Goal: Task Accomplishment & Management: Complete application form

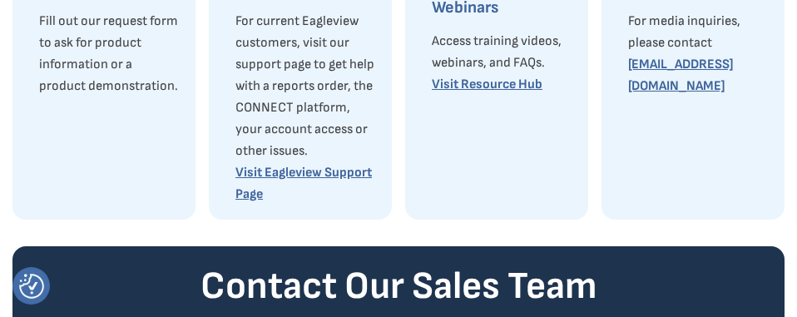
scroll to position [416, 0]
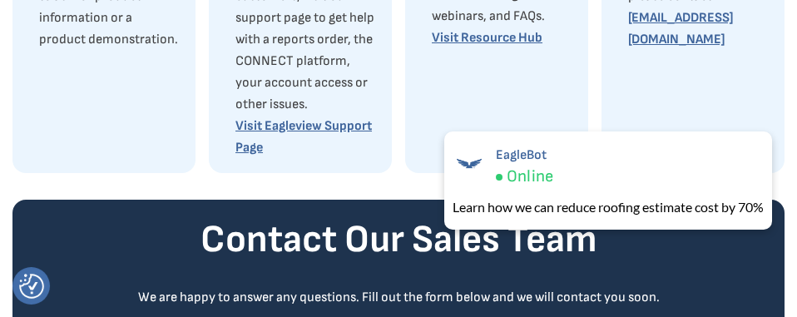
type input "t"
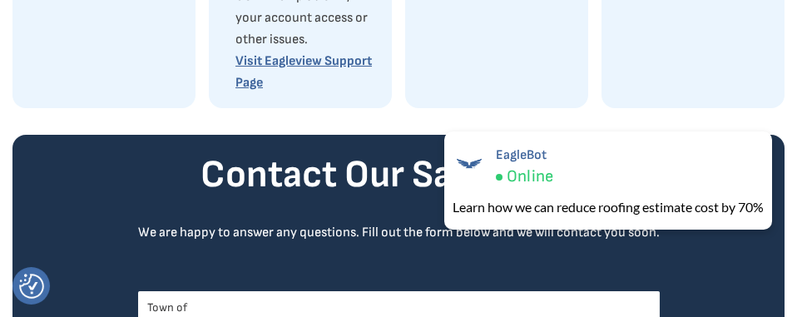
scroll to position [499, 0]
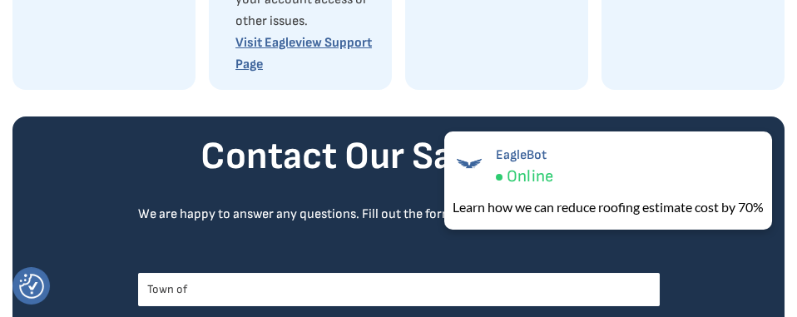
type input "Town of"
type input "Marilla"
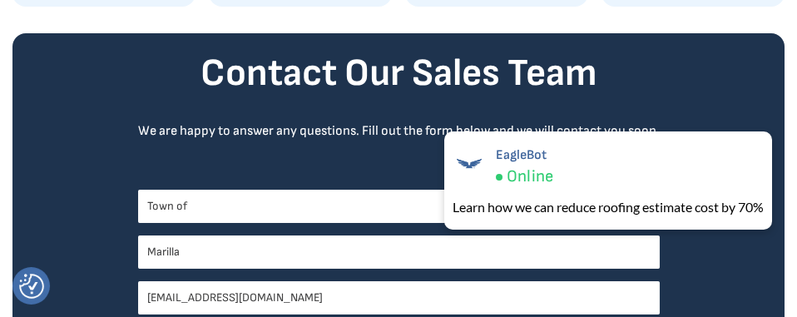
type input "[EMAIL_ADDRESS][DOMAIN_NAME]"
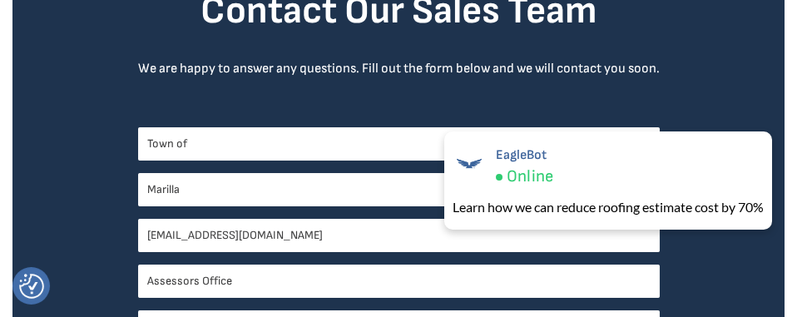
scroll to position [665, 0]
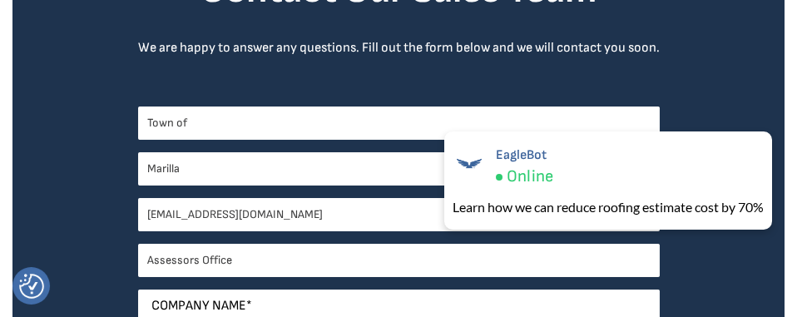
type input "Assessors Office"
click at [484, 289] on input "Company Name *" at bounding box center [398, 305] width 521 height 33
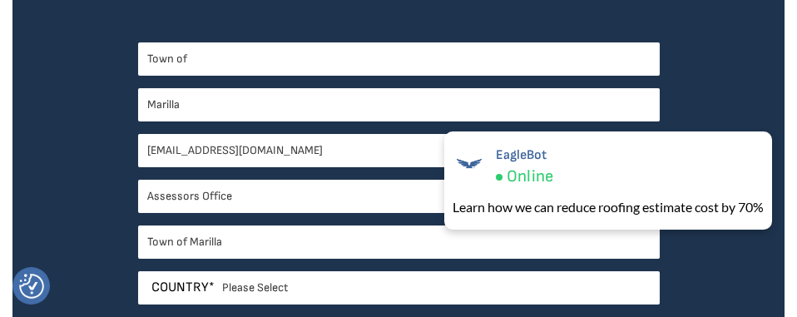
scroll to position [748, 0]
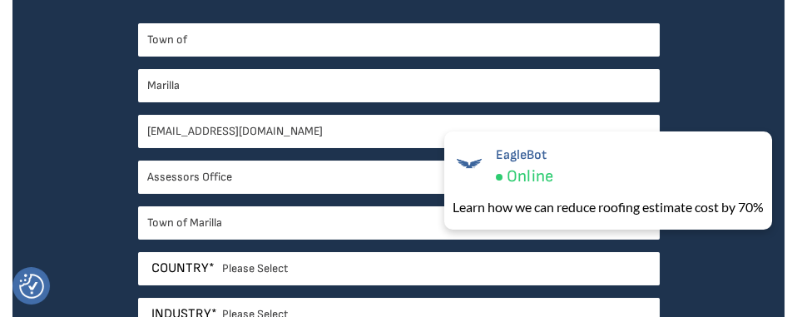
type input "Town of Marilla"
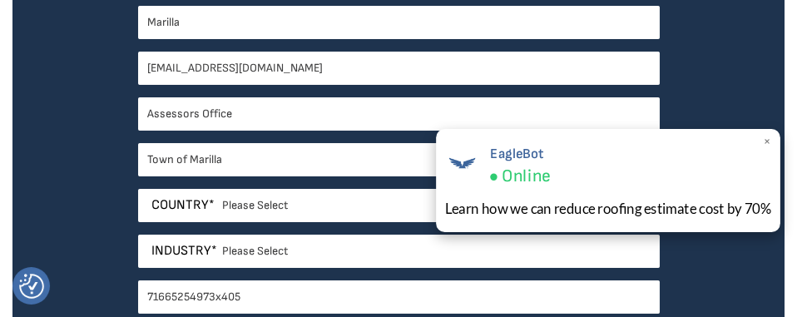
scroll to position [831, 0]
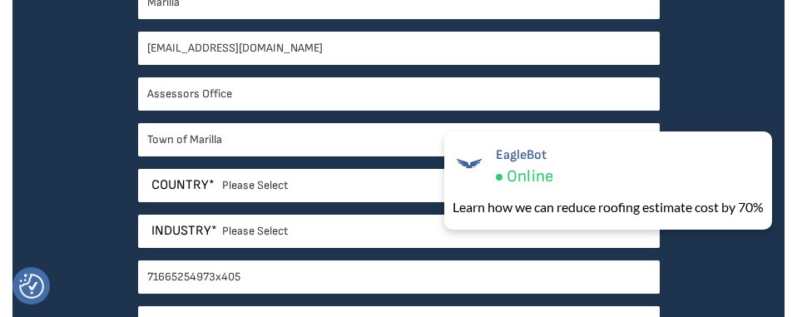
type input "71665254973x405"
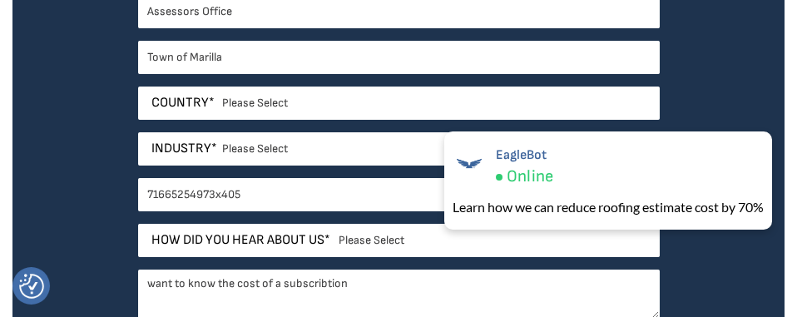
scroll to position [915, 0]
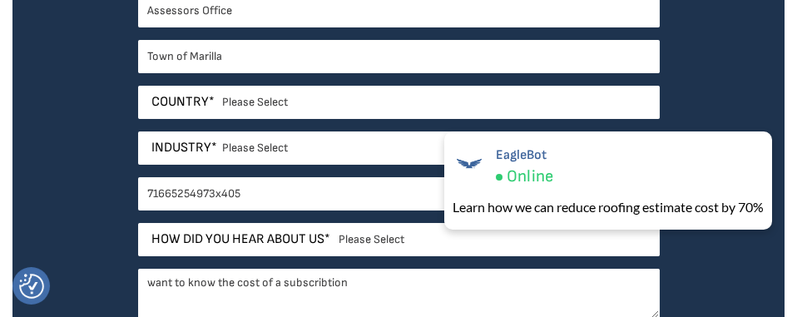
type textarea "want to know the cost of a subscribtion"
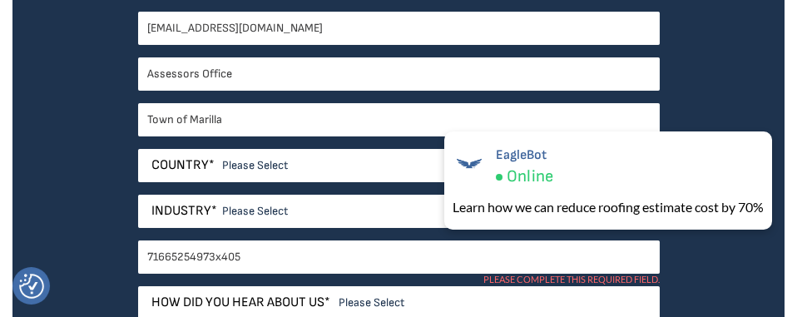
scroll to position [831, 0]
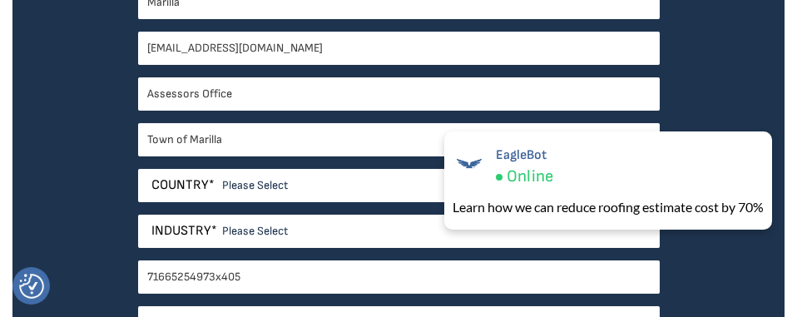
click at [476, 306] on select "Please Select Search Engine Social Media Word of Mouth Podcast Online Advertise…" at bounding box center [398, 322] width 521 height 33
select select "Word of Mouth"
click at [440, 306] on select "Please Select Search Engine Social Media Word of Mouth Podcast Online Advertise…" at bounding box center [398, 322] width 521 height 33
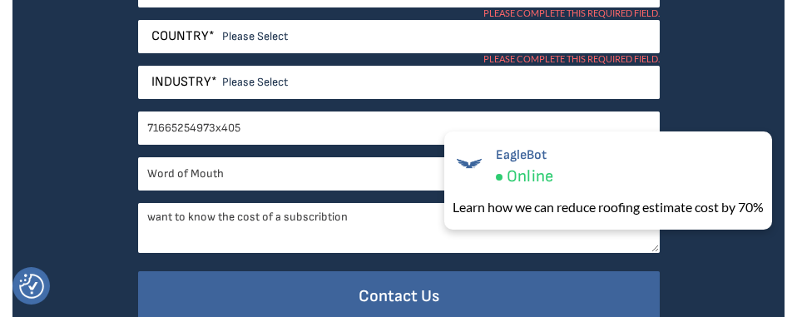
scroll to position [998, 0]
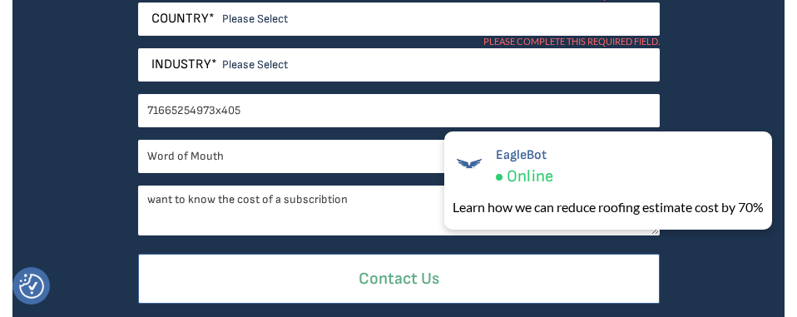
click at [605, 254] on input "Contact Us" at bounding box center [398, 279] width 521 height 51
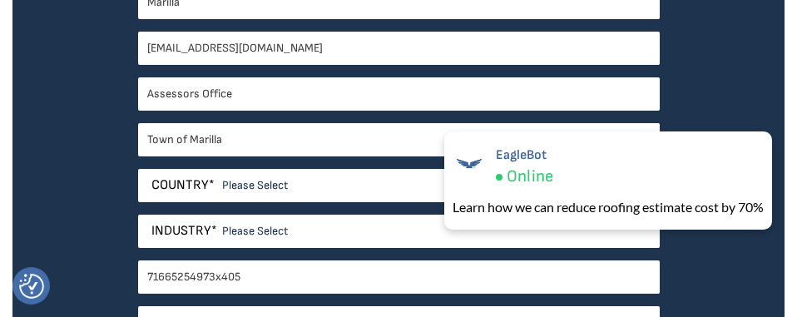
scroll to position [748, 0]
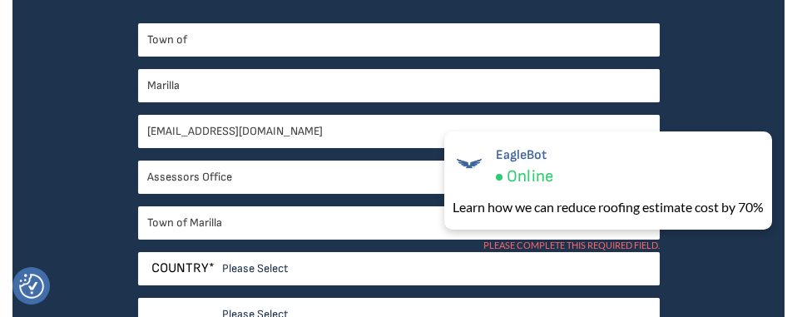
click at [575, 298] on select "Please Select Architects & Engineering Construction Electric/Gas Utilities Gove…" at bounding box center [398, 314] width 521 height 33
select select "Government"
click at [440, 298] on select "Please Select Architects & Engineering Construction Electric/Gas Utilities Gove…" at bounding box center [398, 314] width 521 height 33
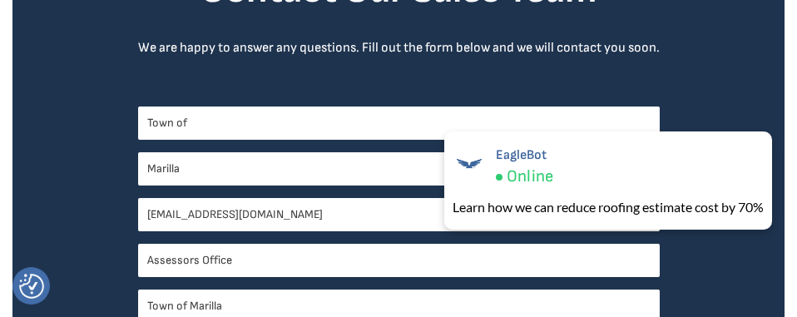
select select "[GEOGRAPHIC_DATA]"
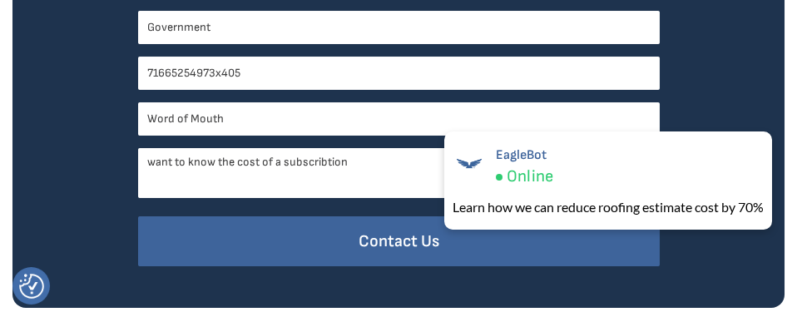
scroll to position [998, 0]
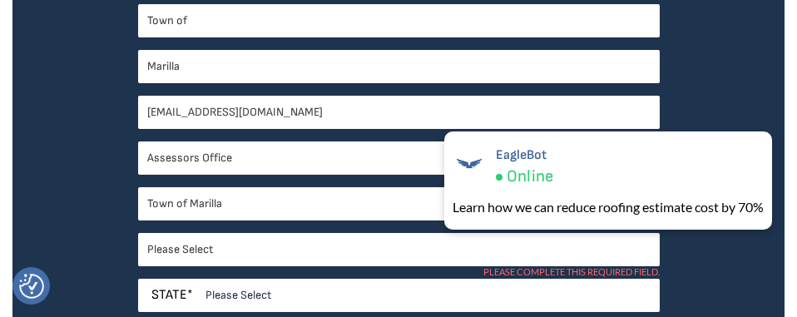
scroll to position [748, 0]
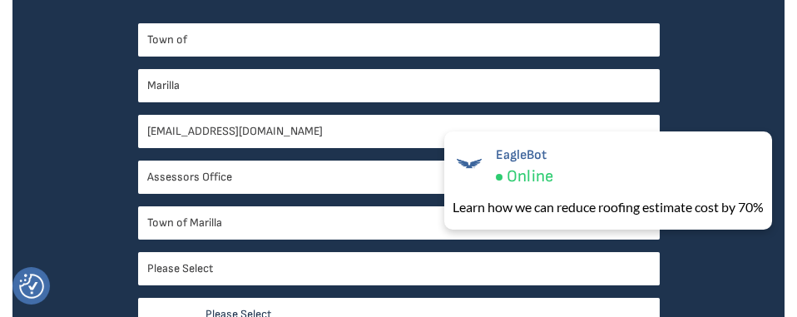
click at [570, 298] on select "Please Select [US_STATE] [US_STATE] [GEOGRAPHIC_DATA] [US_STATE] [US_STATE] [GE…" at bounding box center [398, 314] width 521 height 33
select select "[US_STATE]"
click at [440, 298] on select "Please Select [US_STATE] [US_STATE] [GEOGRAPHIC_DATA] [US_STATE] [US_STATE] [GE…" at bounding box center [398, 314] width 521 height 33
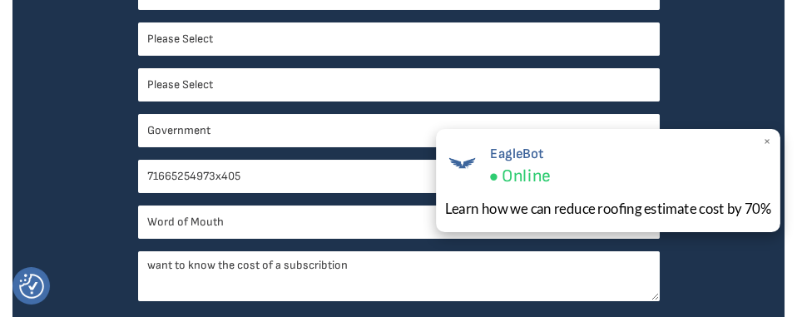
scroll to position [998, 0]
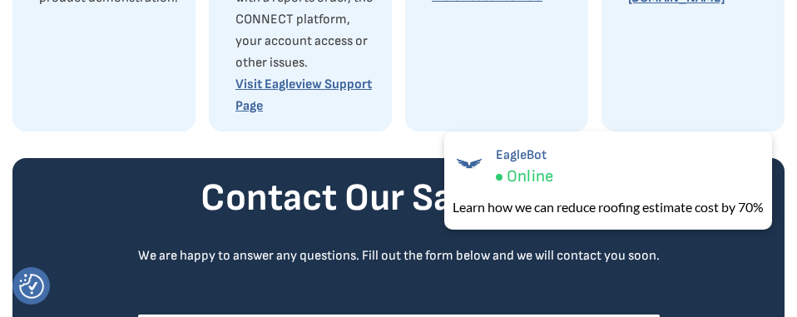
scroll to position [453, 0]
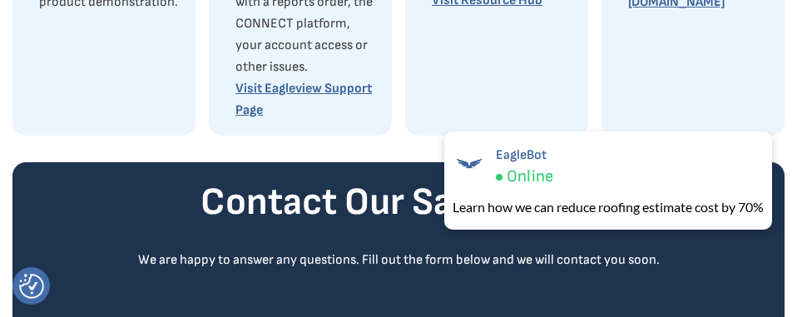
type input "Town"
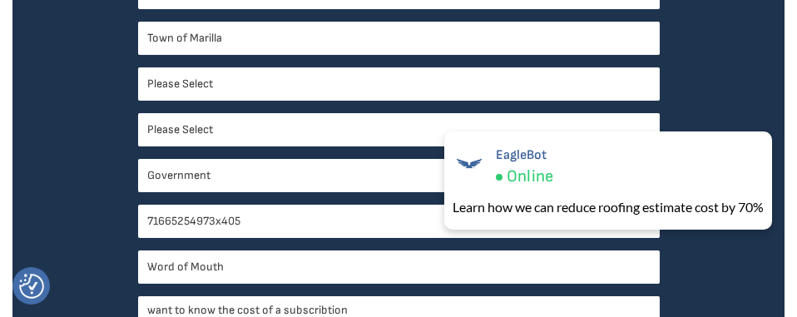
scroll to position [952, 0]
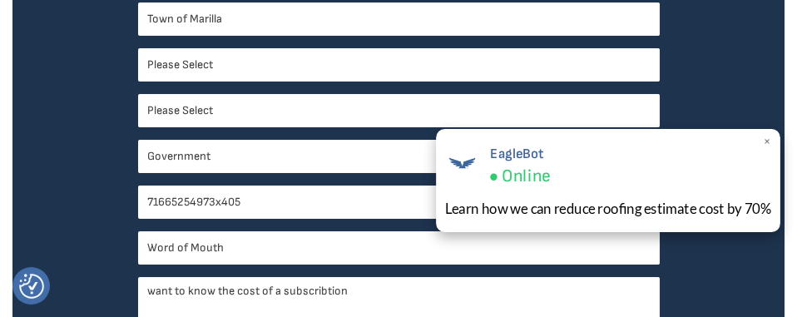
click at [766, 140] on span "×" at bounding box center [766, 141] width 9 height 17
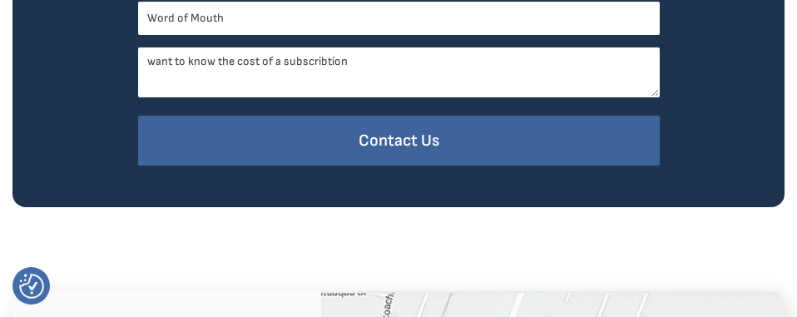
scroll to position [1202, 0]
